Goal: Information Seeking & Learning: Find specific fact

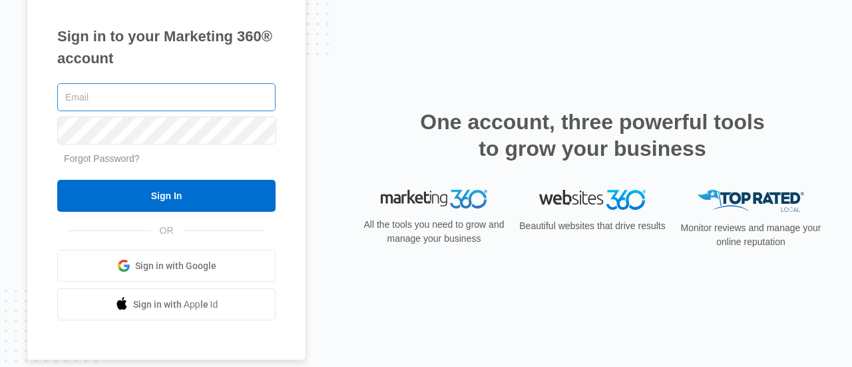
click at [201, 101] on input "text" at bounding box center [166, 97] width 218 height 28
type input "J"
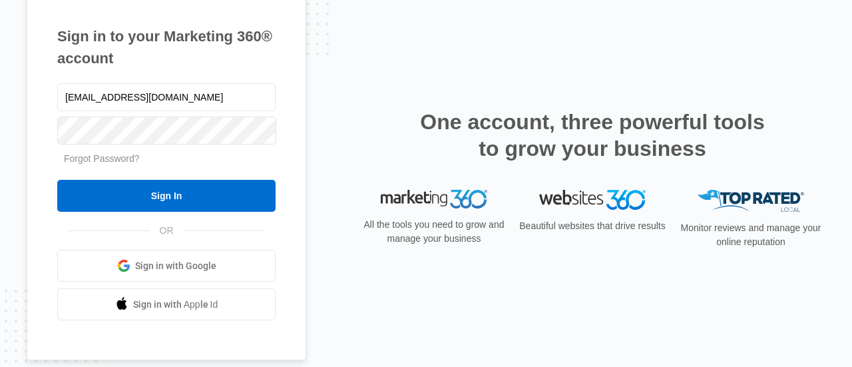
type input "joinus@ajicorporate.com"
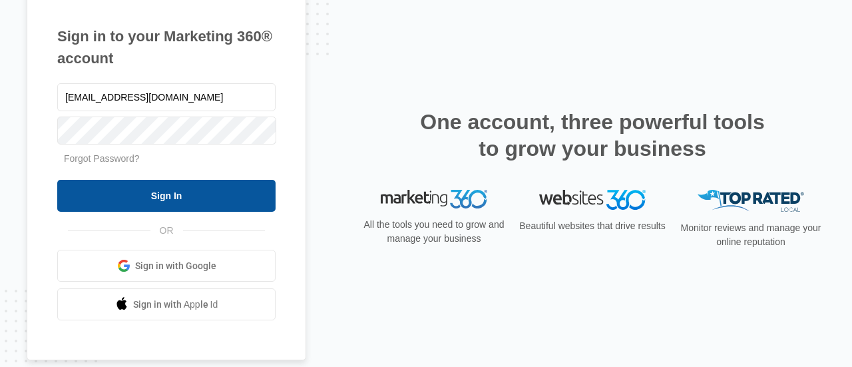
click at [171, 198] on input "Sign In" at bounding box center [166, 196] width 218 height 32
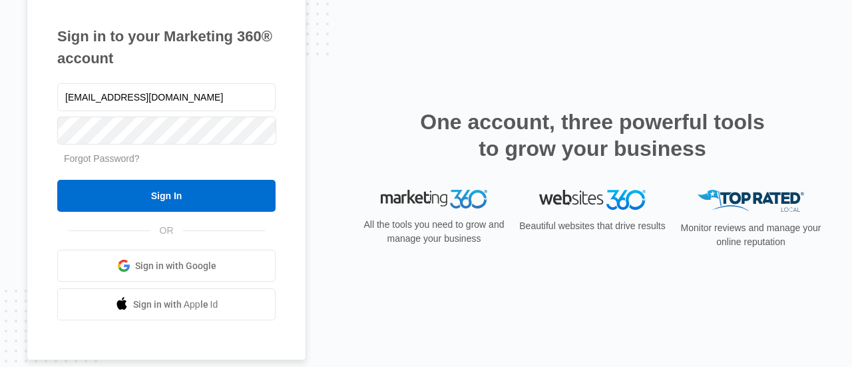
click at [205, 266] on span "Sign in with Google" at bounding box center [175, 266] width 81 height 14
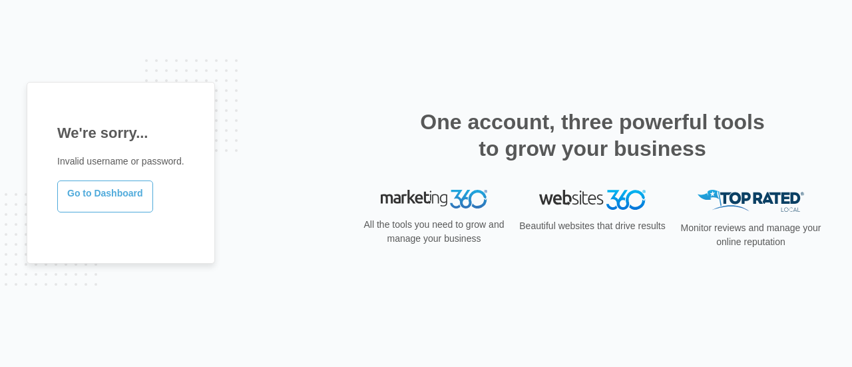
click at [87, 196] on link "Go to Dashboard" at bounding box center [105, 196] width 96 height 32
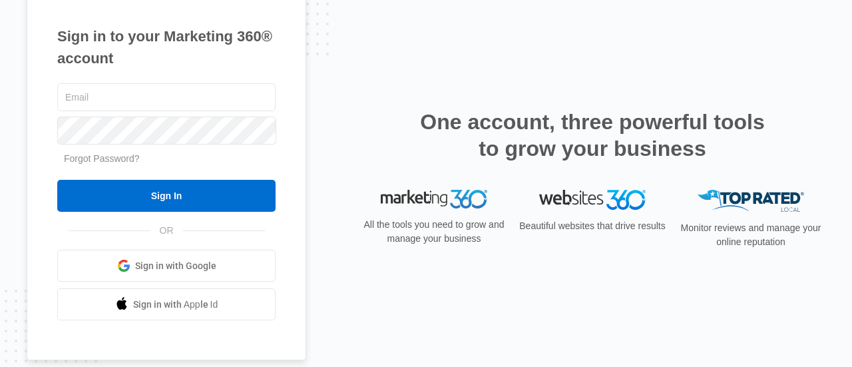
click at [149, 260] on span "Sign in with Google" at bounding box center [175, 266] width 81 height 14
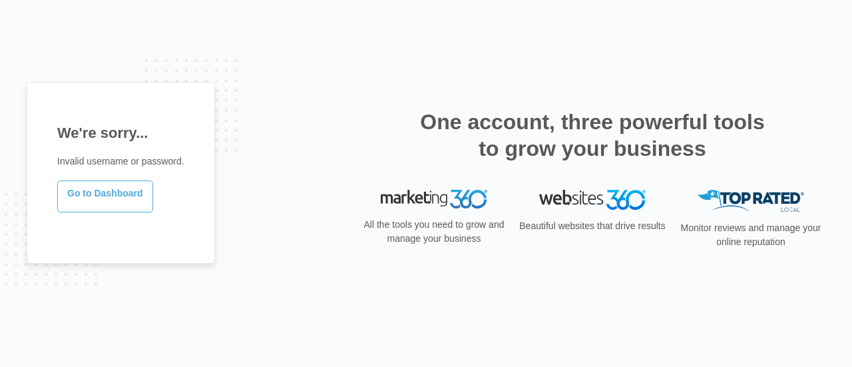
click at [119, 192] on link "Go to Dashboard" at bounding box center [105, 196] width 96 height 32
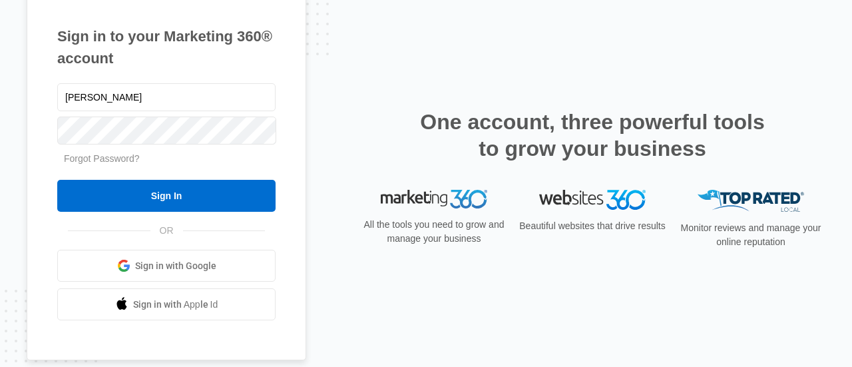
type input "J"
type input "[EMAIL_ADDRESS][DOMAIN_NAME]"
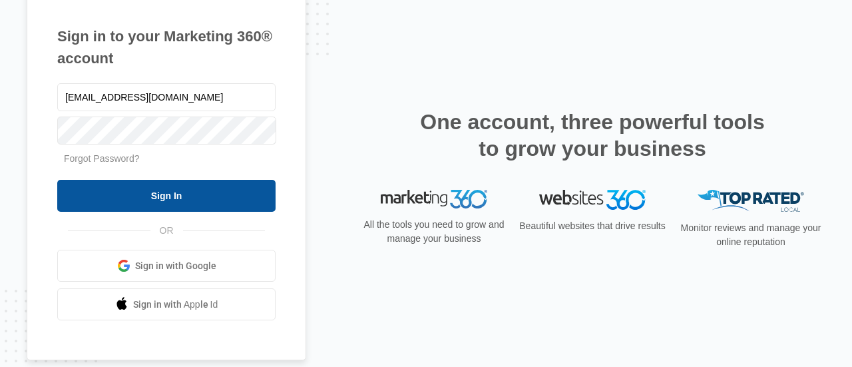
click at [150, 198] on input "Sign In" at bounding box center [166, 196] width 218 height 32
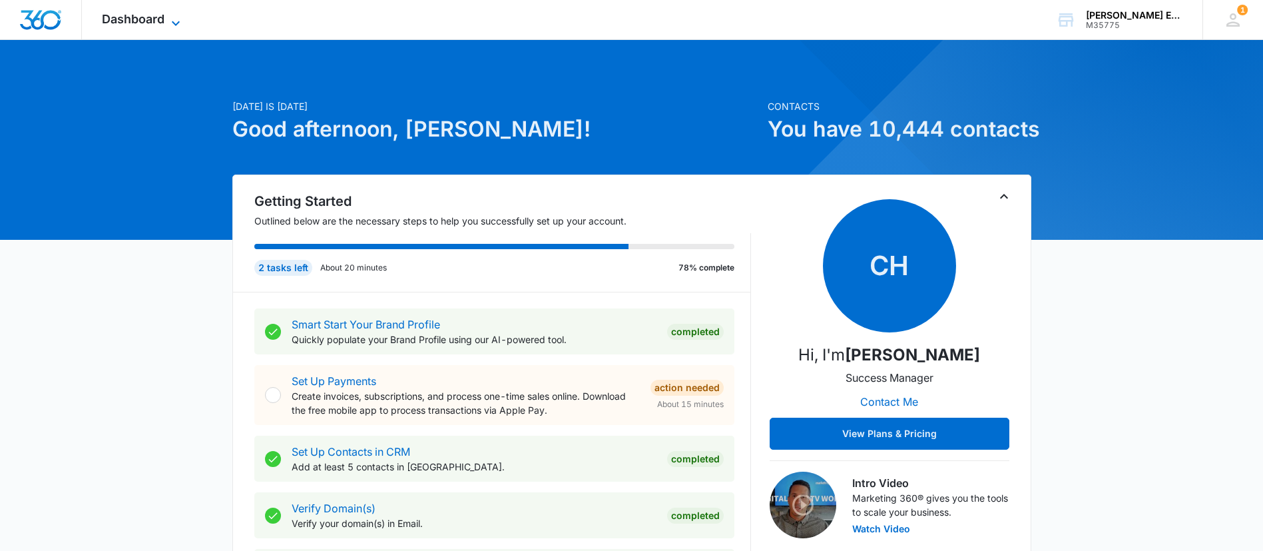
click at [150, 13] on span "Dashboard" at bounding box center [133, 19] width 63 height 14
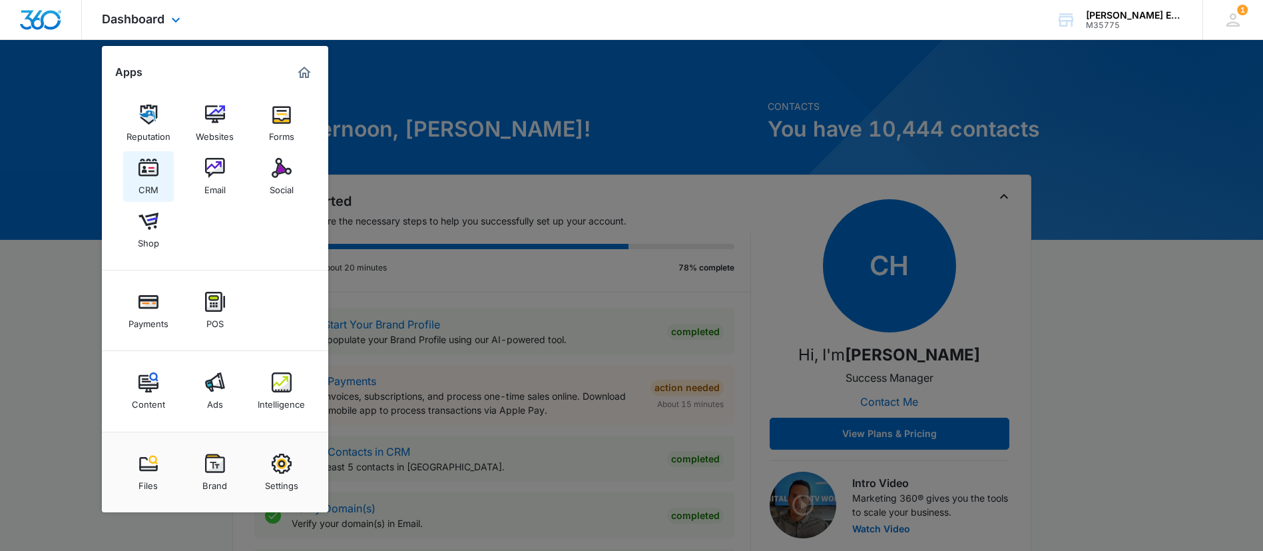
click at [162, 176] on link "CRM" at bounding box center [148, 176] width 51 height 51
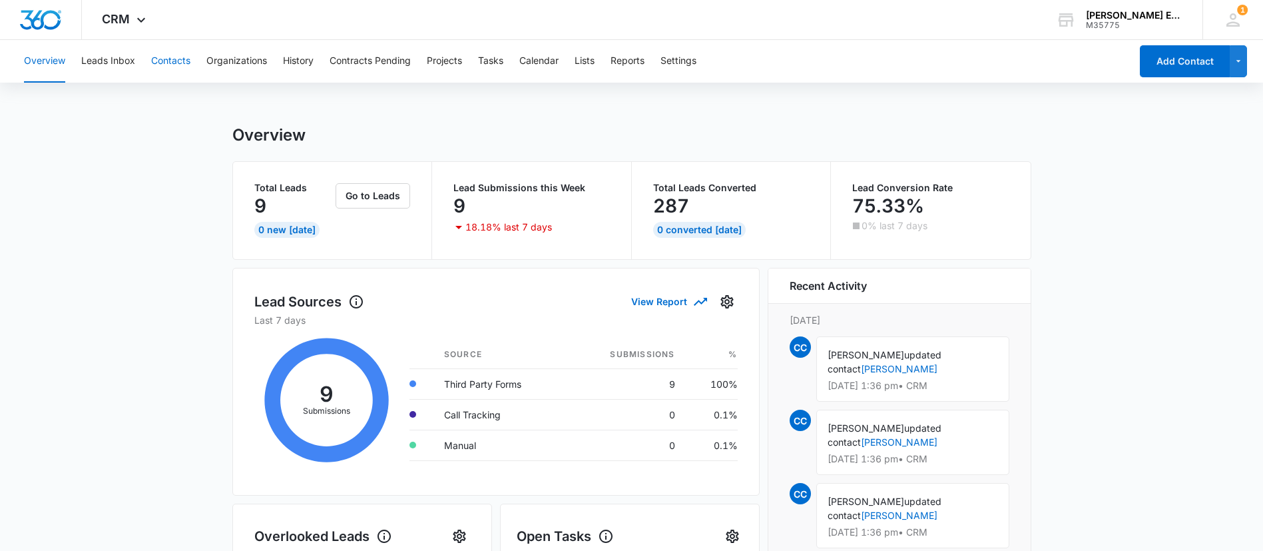
click at [170, 59] on button "Contacts" at bounding box center [170, 61] width 39 height 43
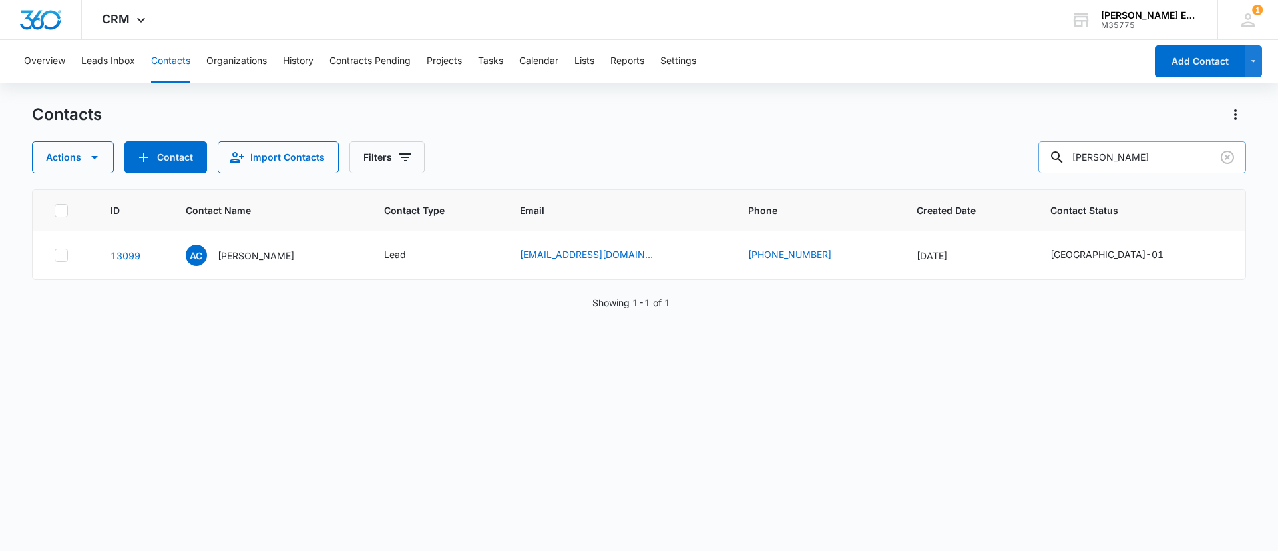
drag, startPoint x: 1157, startPoint y: 164, endPoint x: 1074, endPoint y: 164, distance: 83.2
click at [852, 164] on div "[PERSON_NAME]" at bounding box center [1143, 157] width 208 height 32
paste input "[PERSON_NAME]"
type input "[PERSON_NAME]"
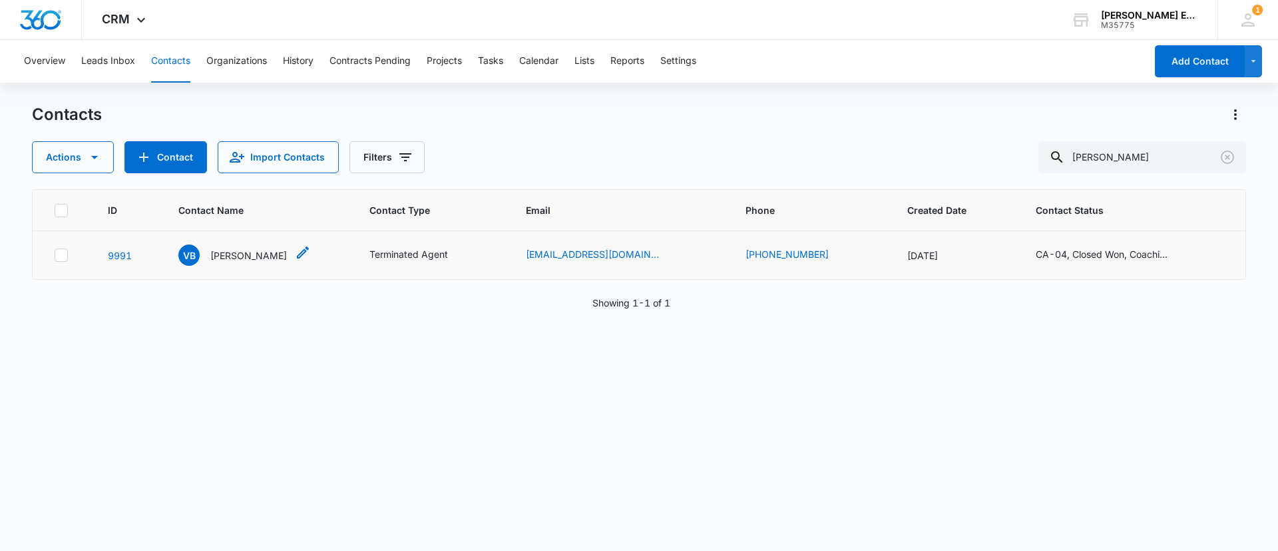
click at [250, 261] on p "[PERSON_NAME]" at bounding box center [248, 255] width 77 height 14
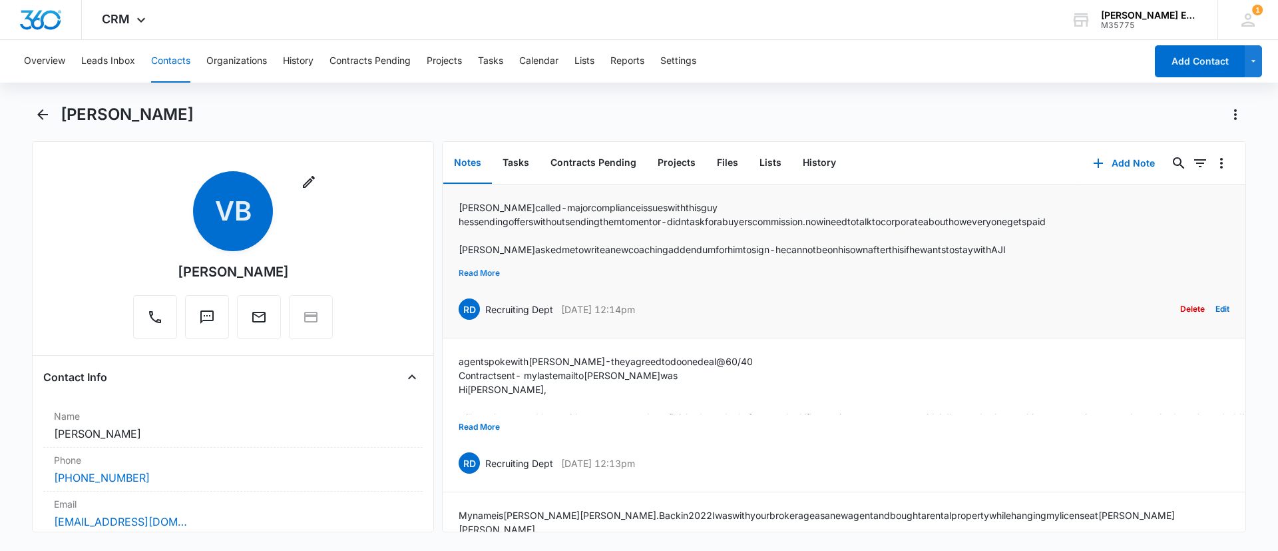
click at [497, 271] on button "Read More" at bounding box center [479, 272] width 41 height 25
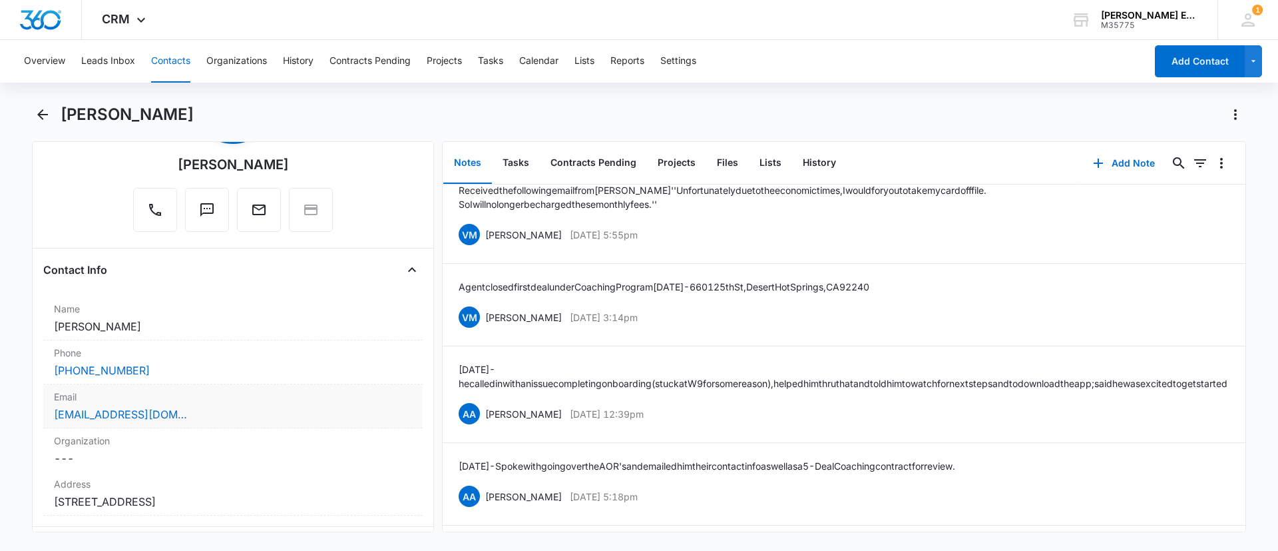
scroll to position [200, 0]
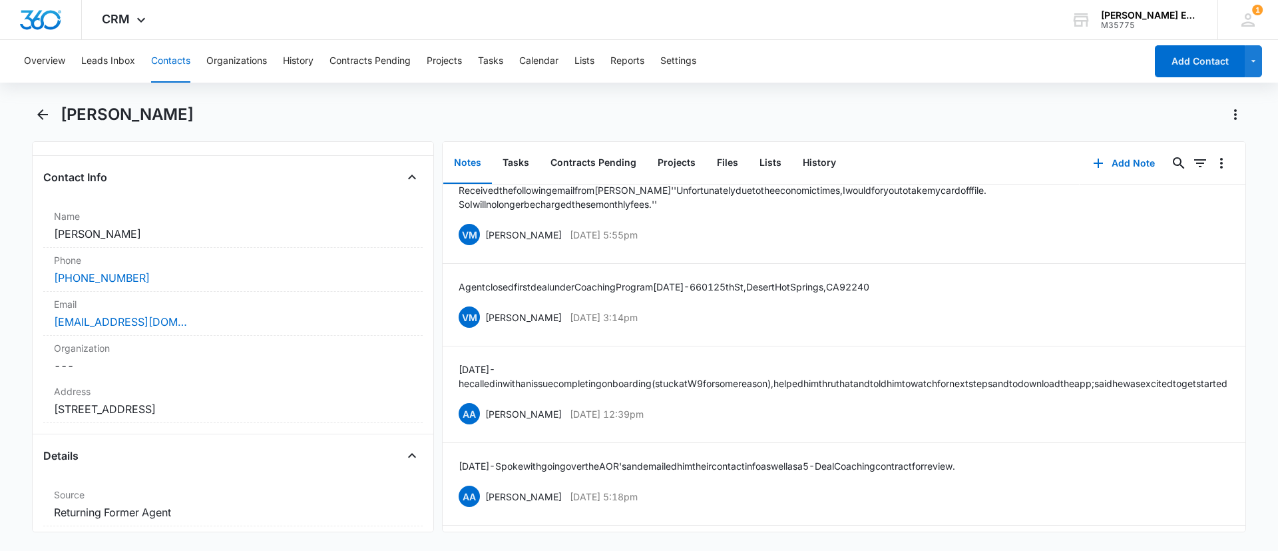
drag, startPoint x: 119, startPoint y: 113, endPoint x: 198, endPoint y: 117, distance: 79.3
click at [198, 117] on div "[PERSON_NAME]" at bounding box center [654, 114] width 1186 height 21
copy h1 "[PERSON_NAME]"
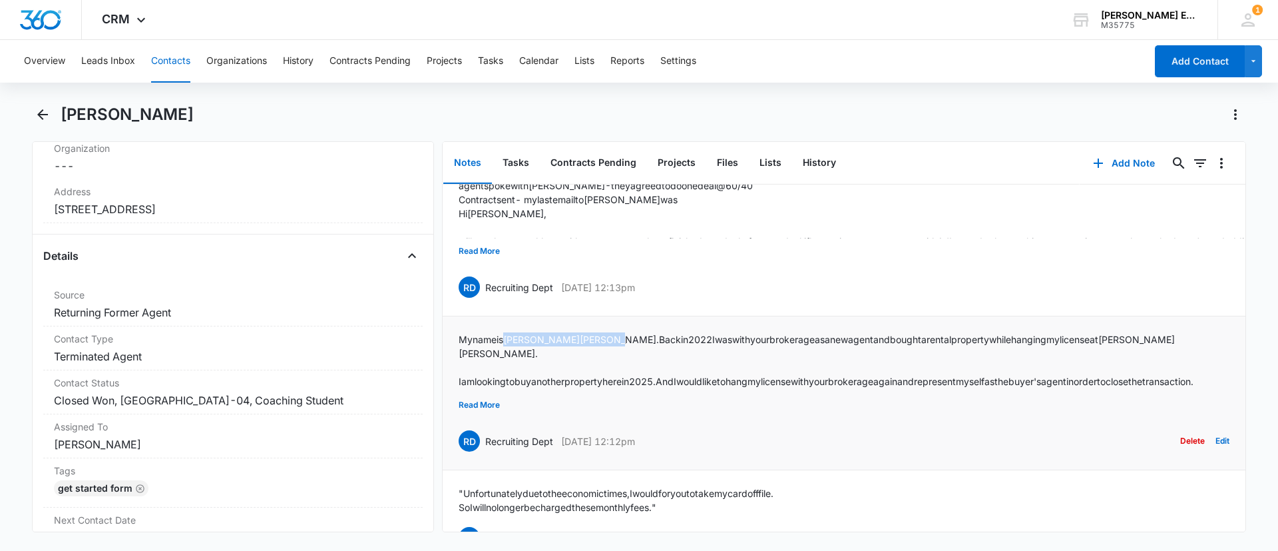
drag, startPoint x: 511, startPoint y: 336, endPoint x: 581, endPoint y: 338, distance: 69.3
click at [581, 338] on p "My name is [PERSON_NAME]. Back in [DATE] I was with your brokerage as a new age…" at bounding box center [844, 346] width 771 height 28
copy p "[PERSON_NAME]."
